Goal: Task Accomplishment & Management: Use online tool/utility

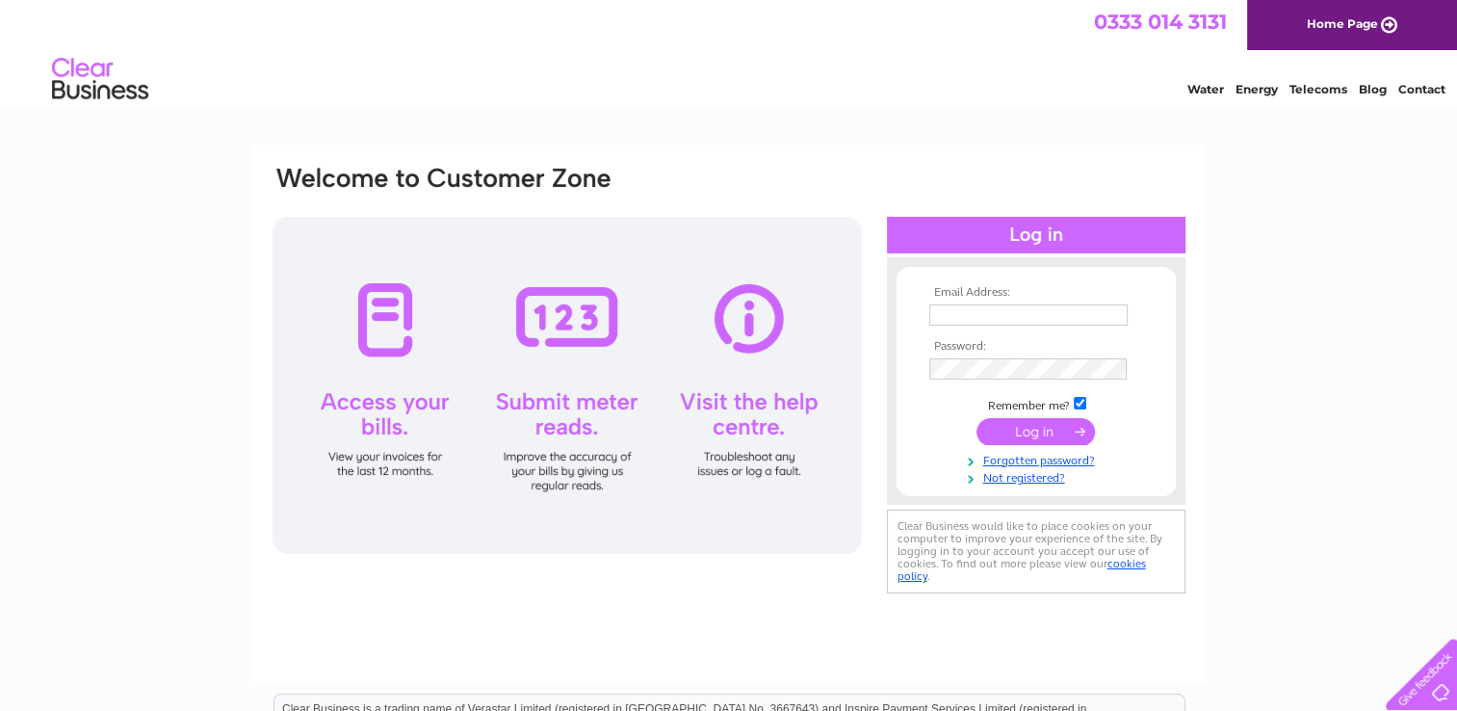
type input "sionedjones305@btinternet.com"
click at [1052, 430] on input "submit" at bounding box center [1035, 431] width 118 height 27
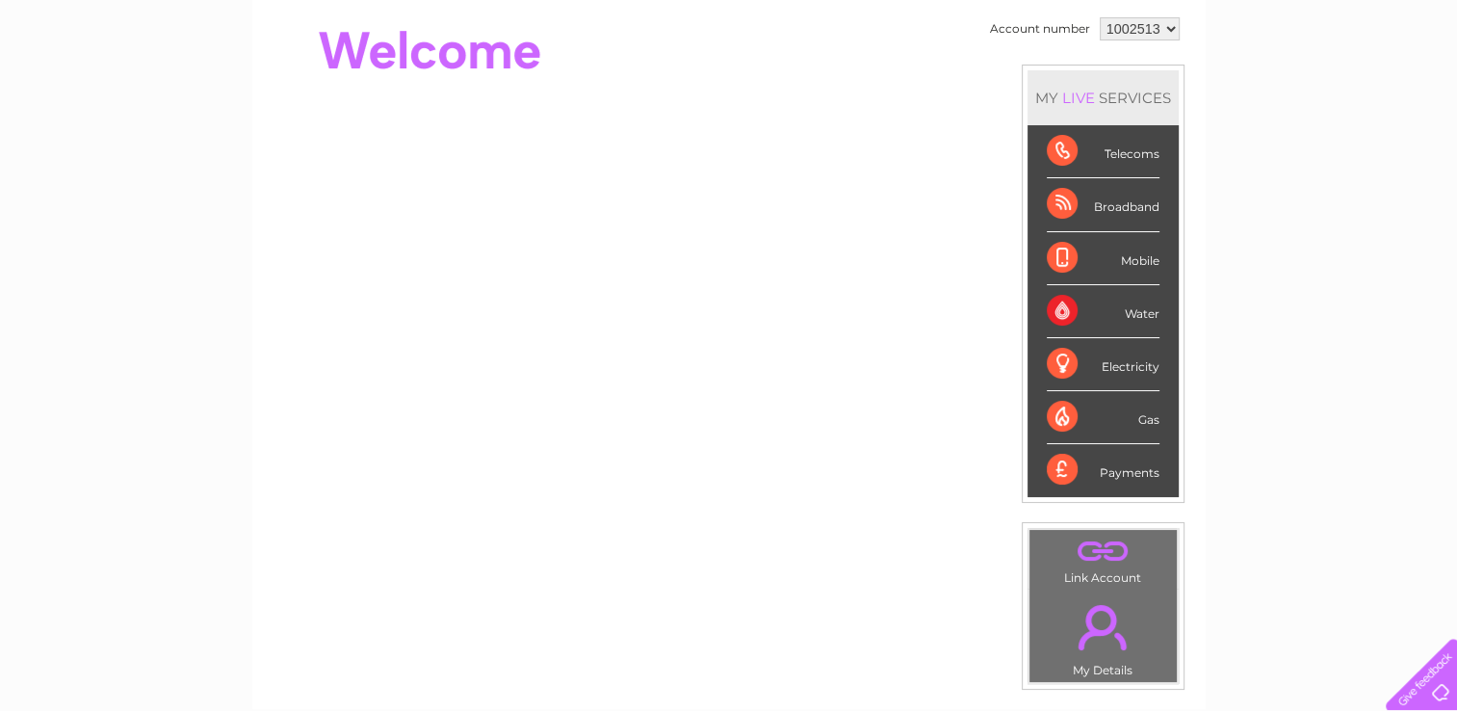
scroll to position [141, 0]
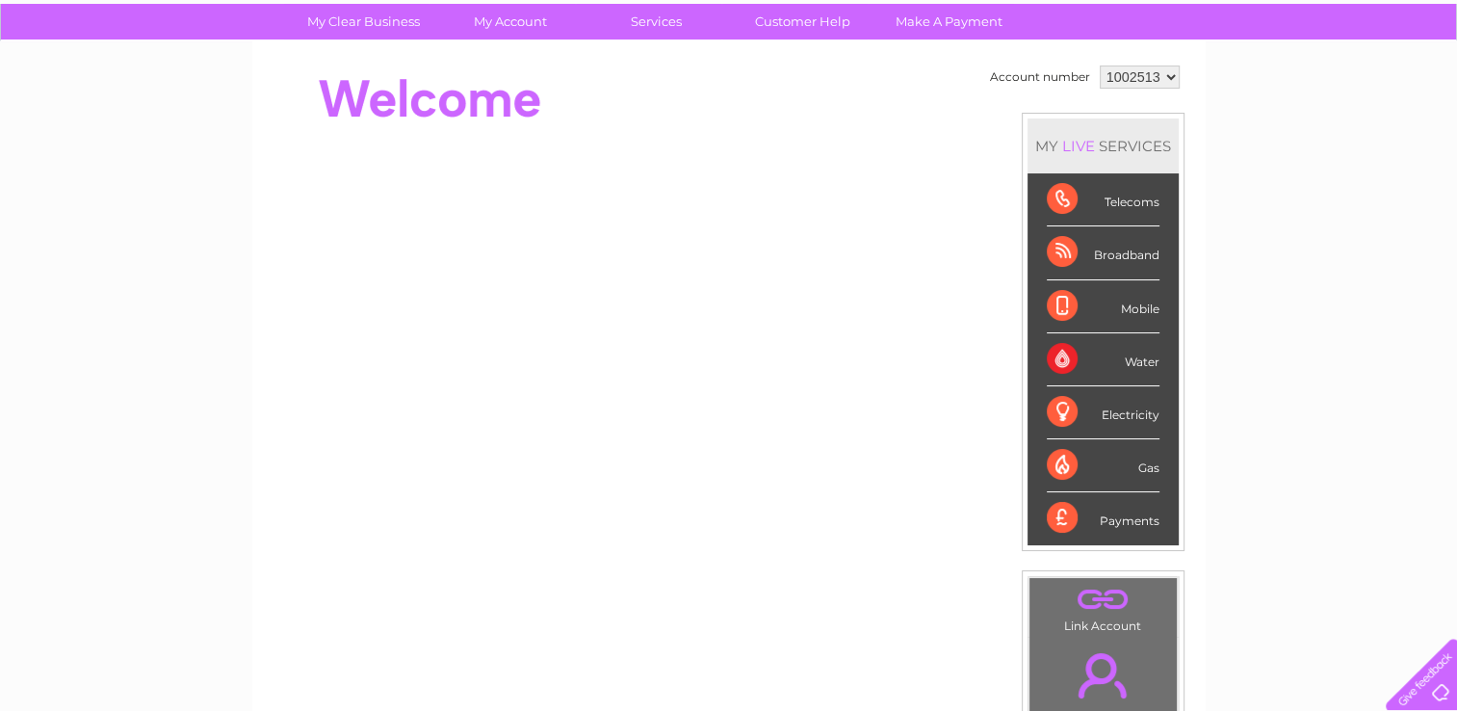
click at [1056, 199] on div "Telecoms" at bounding box center [1103, 199] width 113 height 53
click at [1134, 199] on div "Telecoms" at bounding box center [1103, 199] width 113 height 53
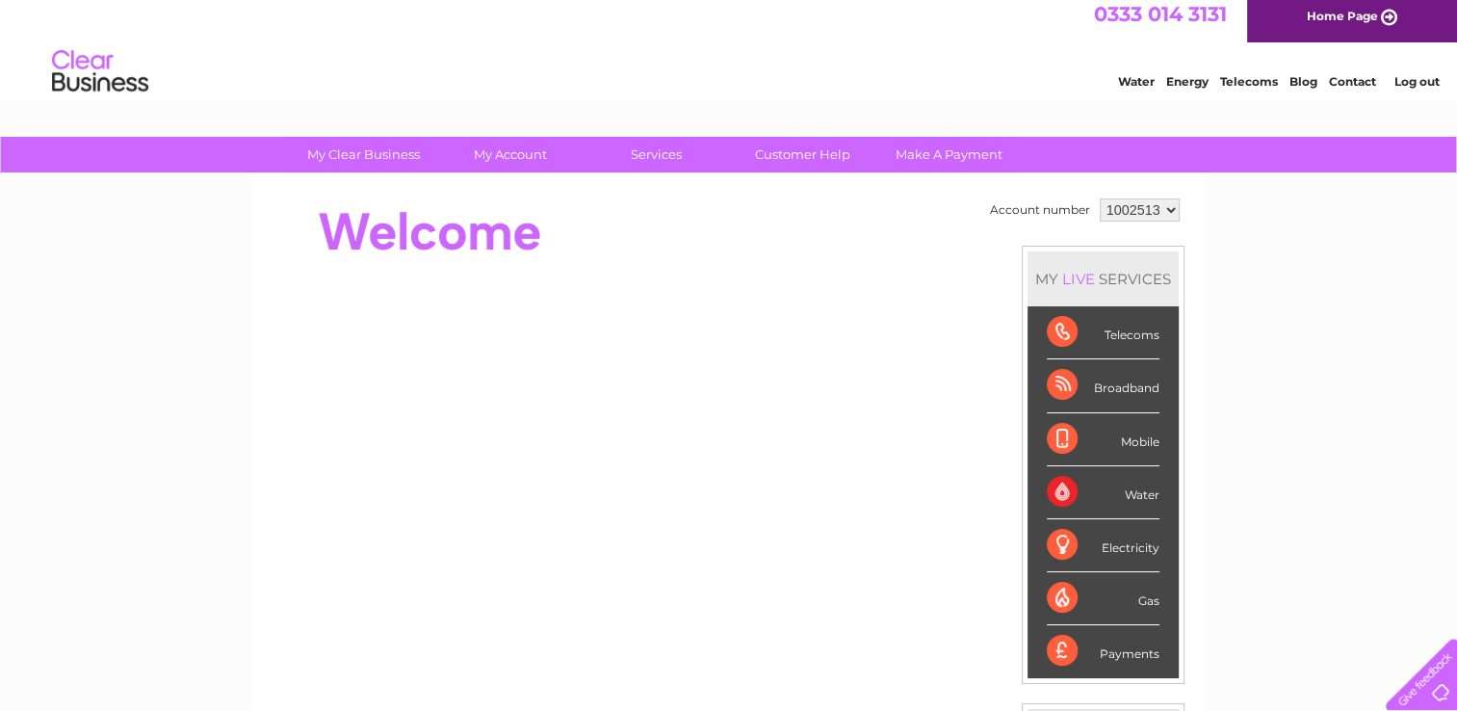
scroll to position [0, 0]
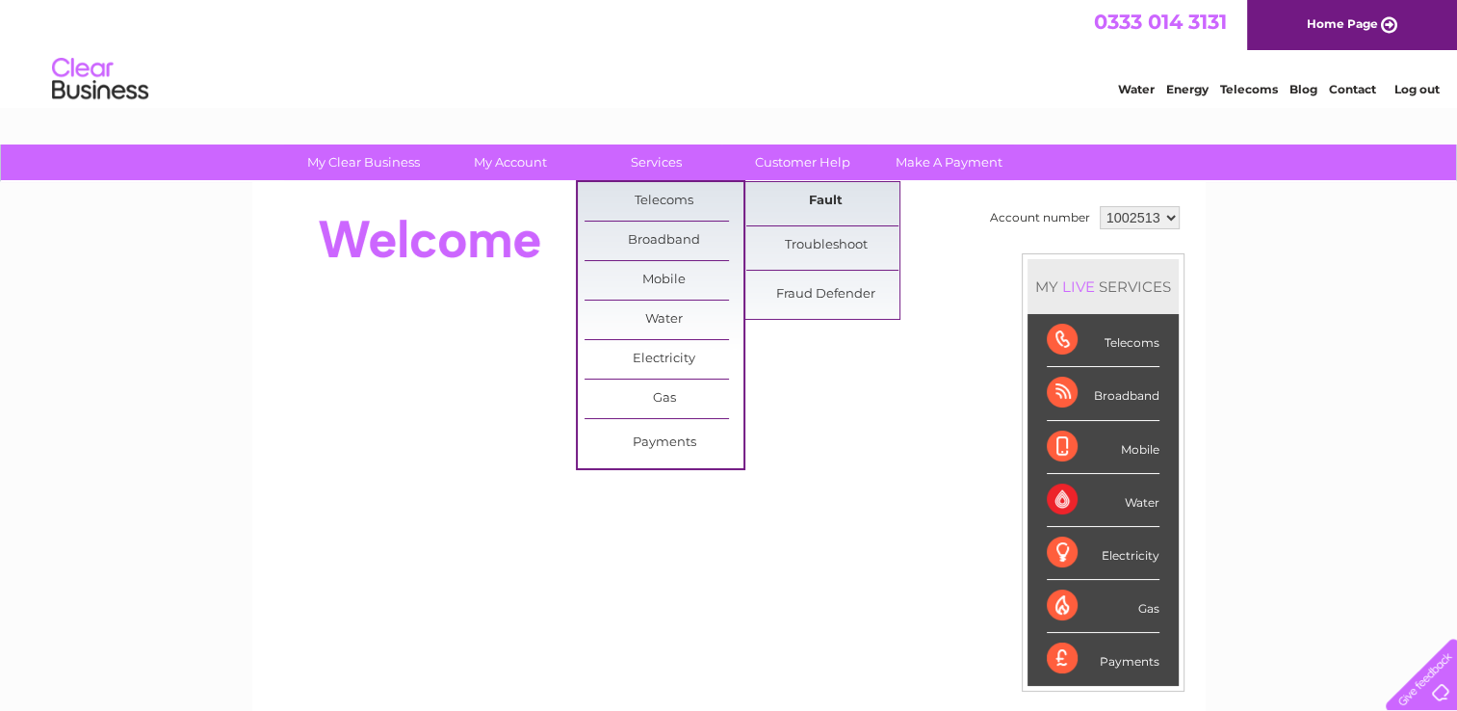
click at [791, 205] on link "Fault" at bounding box center [825, 201] width 159 height 39
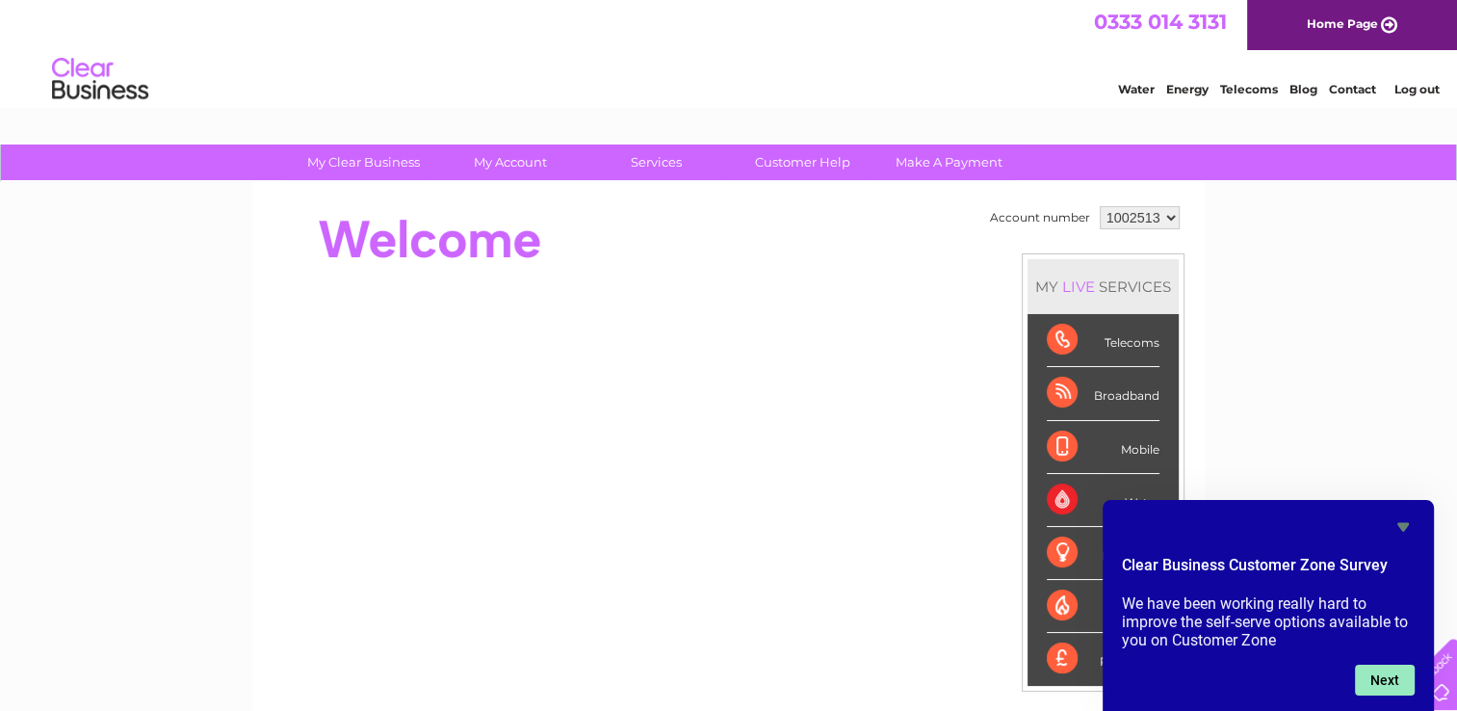
click at [1380, 675] on button "Next" at bounding box center [1385, 679] width 60 height 31
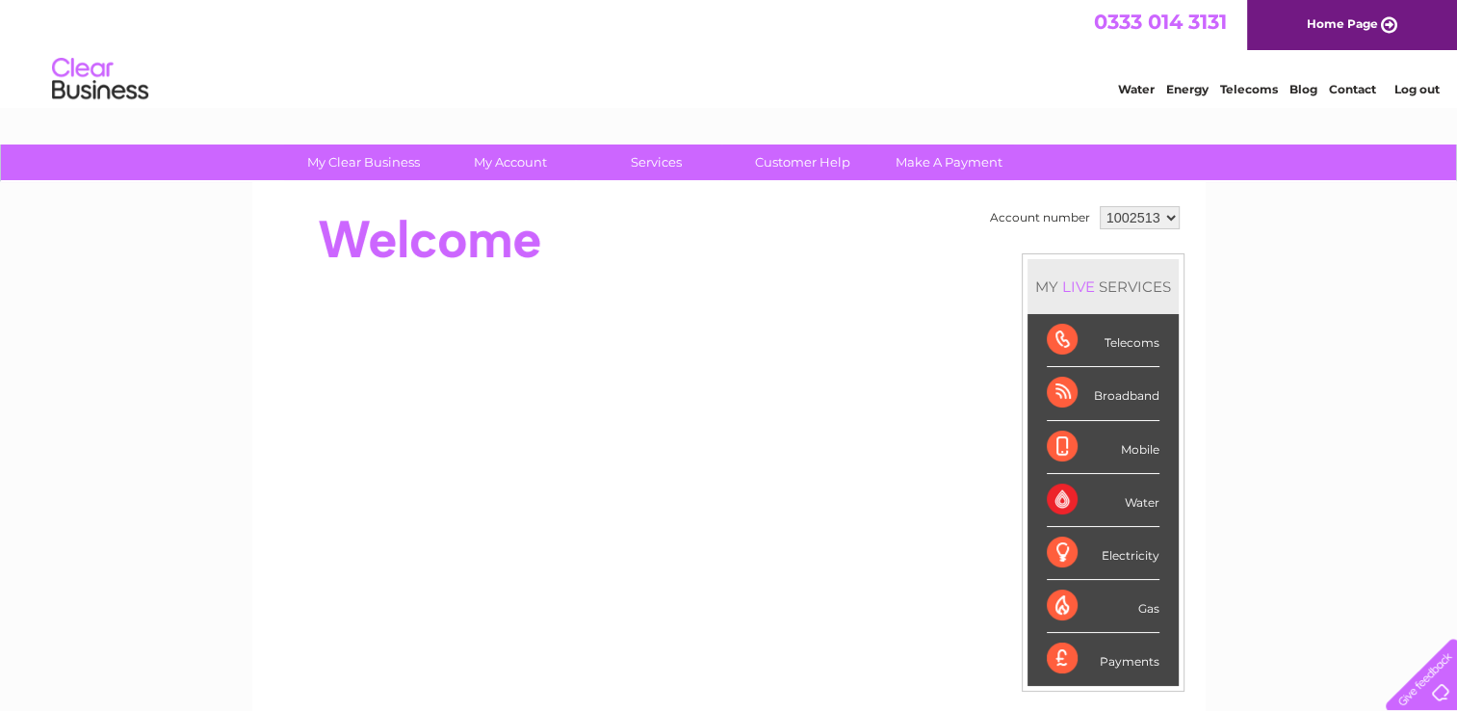
click at [1062, 341] on div "Telecoms" at bounding box center [1103, 340] width 113 height 53
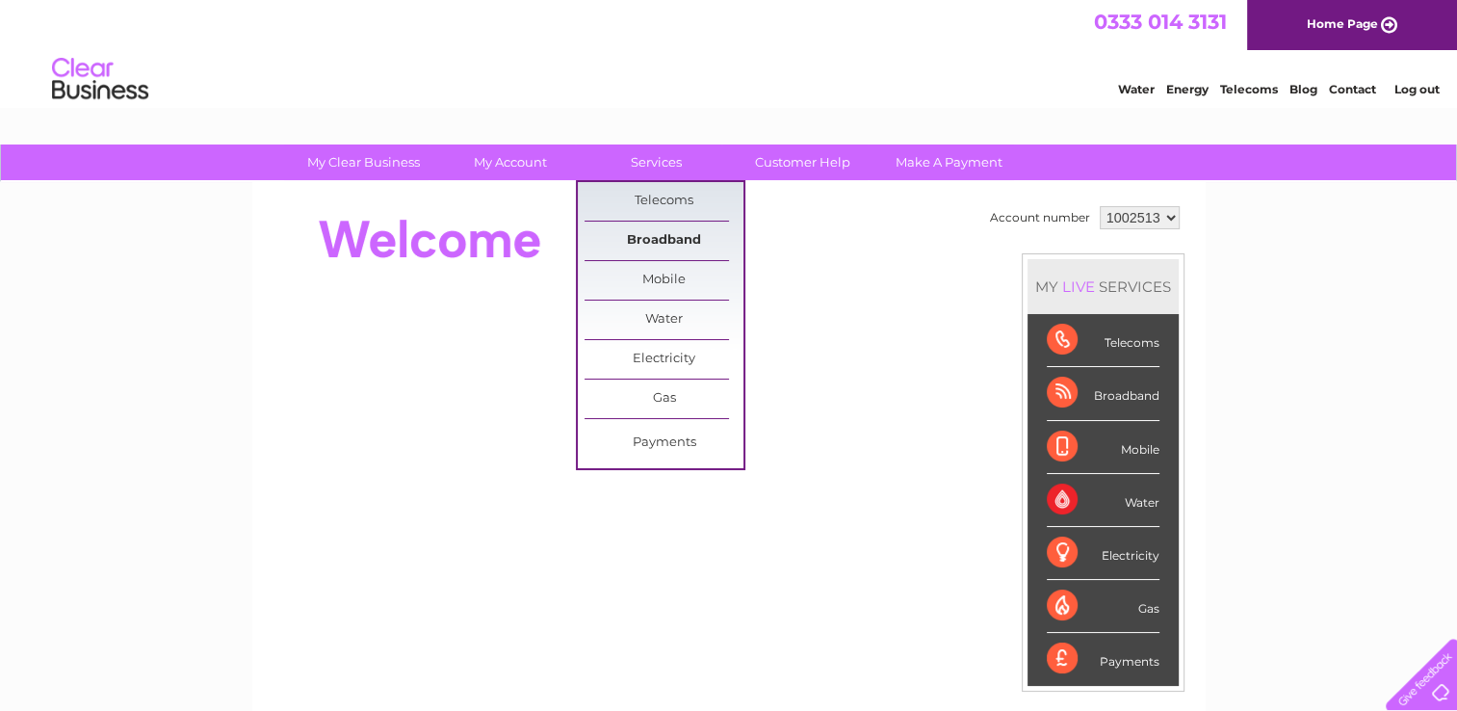
click at [678, 241] on link "Broadband" at bounding box center [663, 240] width 159 height 39
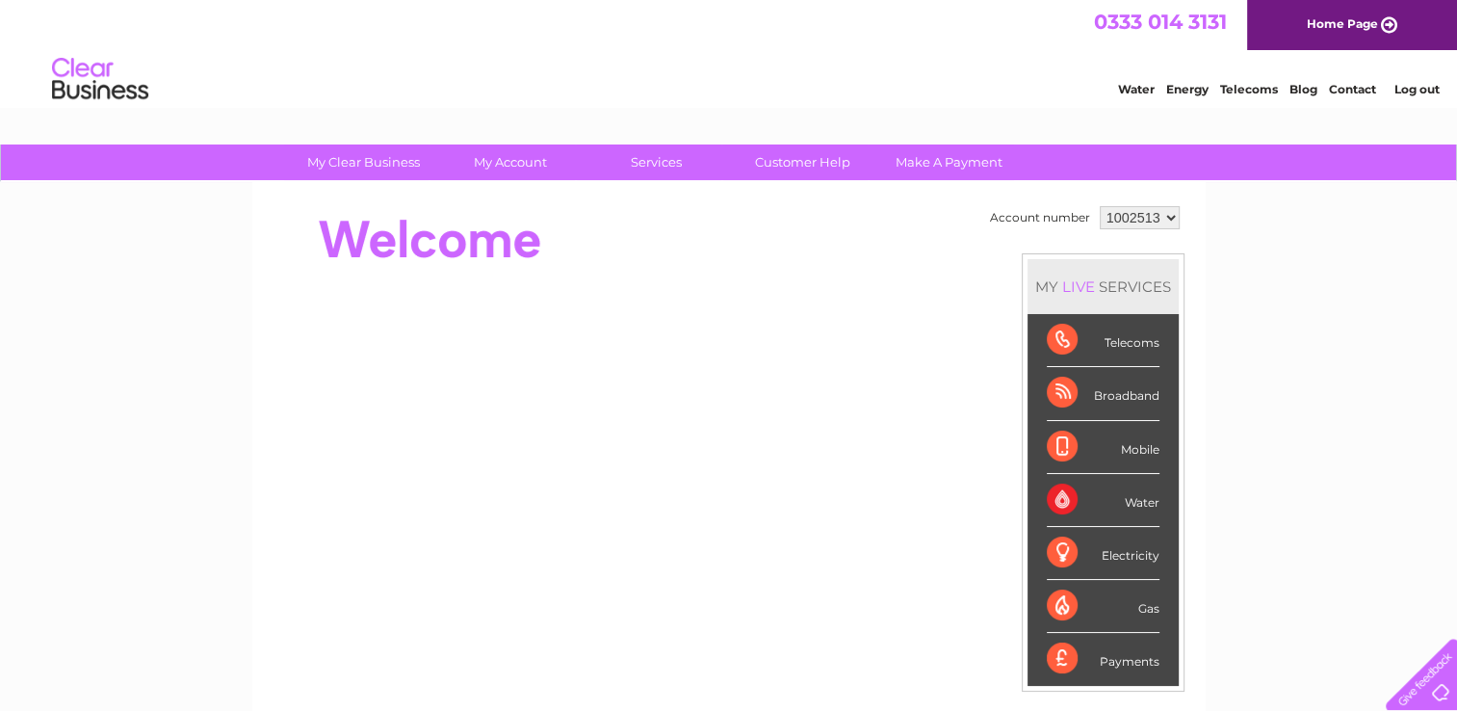
click at [1121, 395] on div "Broadband" at bounding box center [1103, 393] width 113 height 53
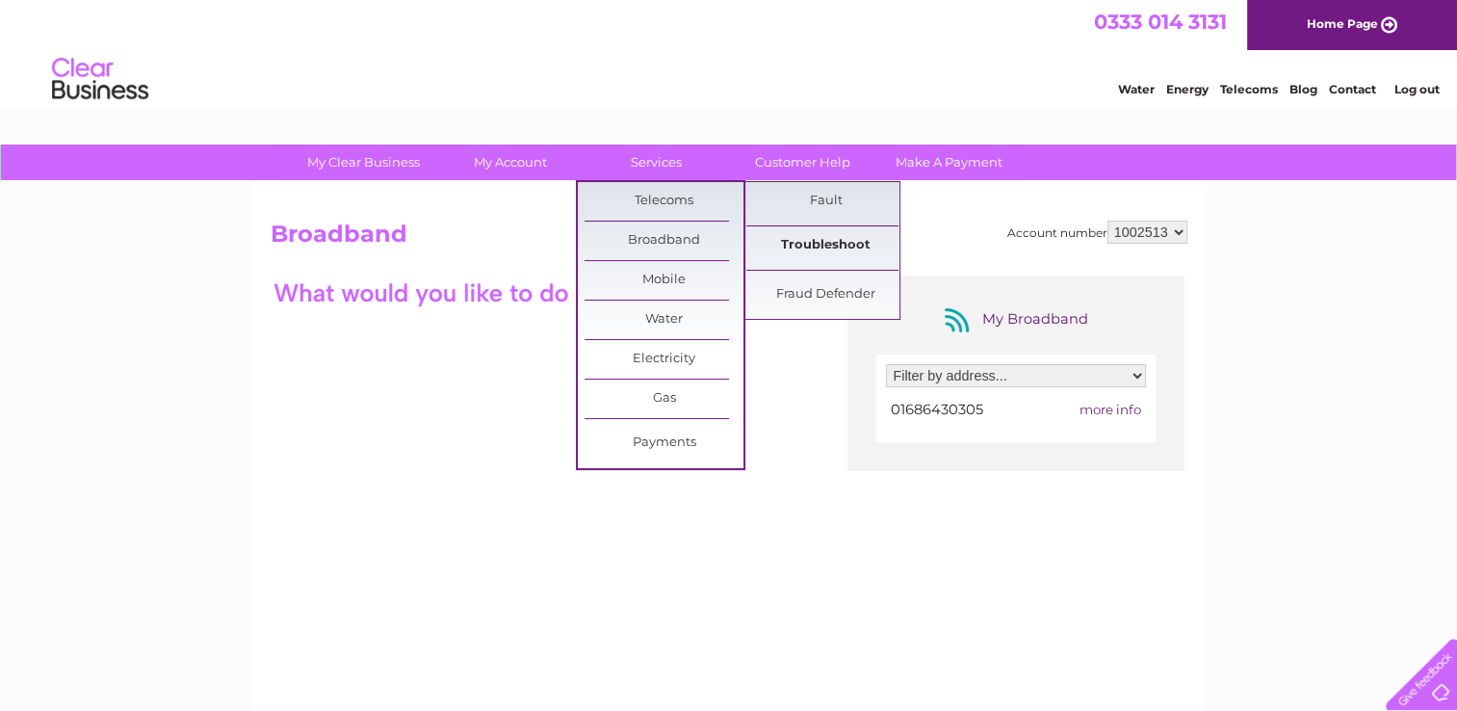
click at [799, 254] on link "Troubleshoot" at bounding box center [825, 245] width 159 height 39
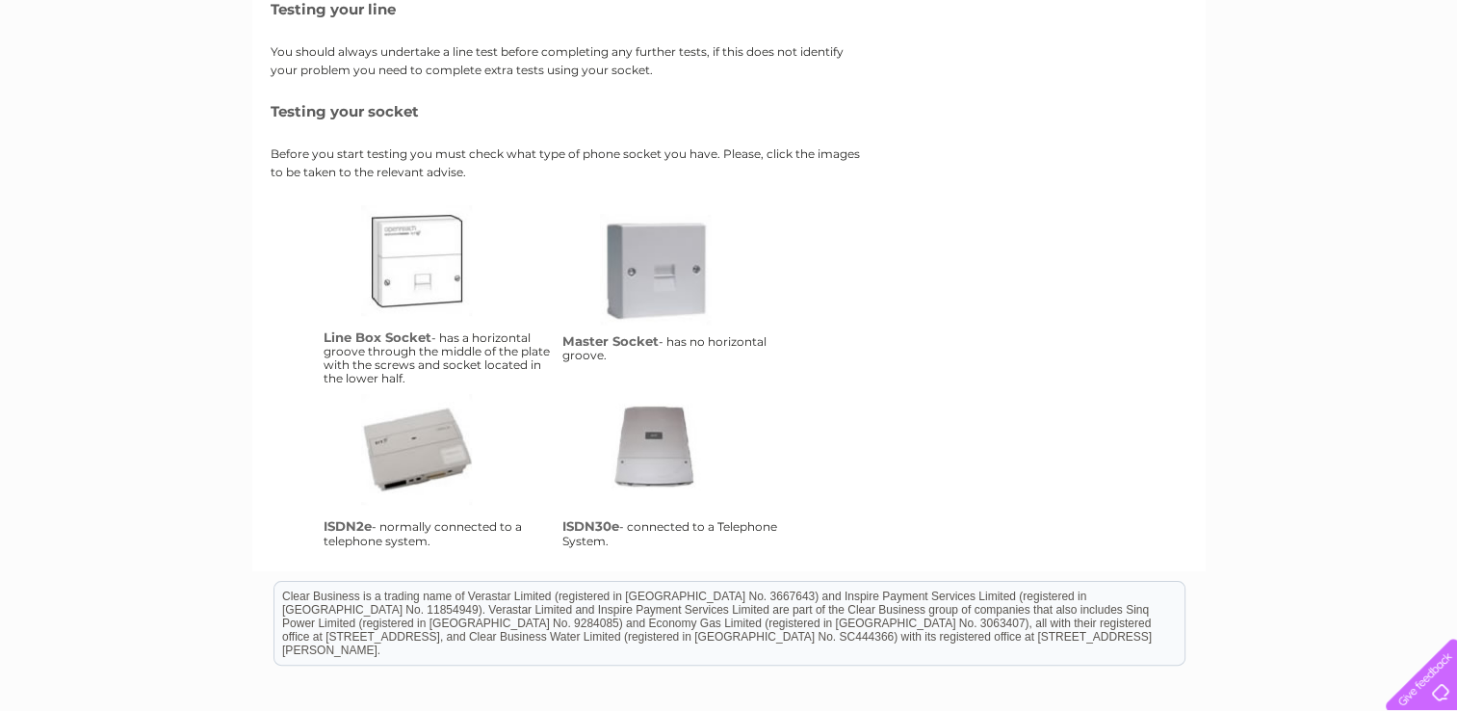
scroll to position [309, 0]
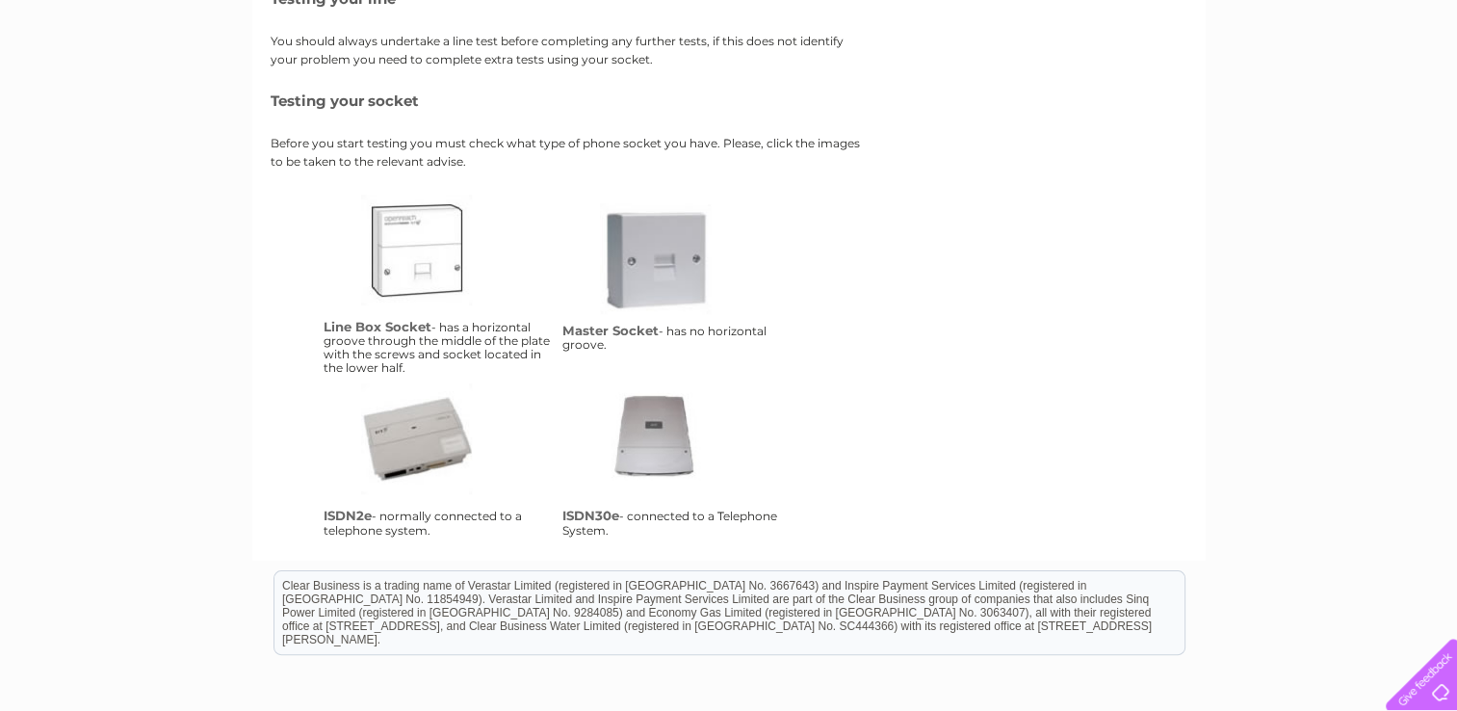
click at [444, 277] on link "lbs" at bounding box center [438, 271] width 154 height 154
